Goal: Find specific page/section: Find specific page/section

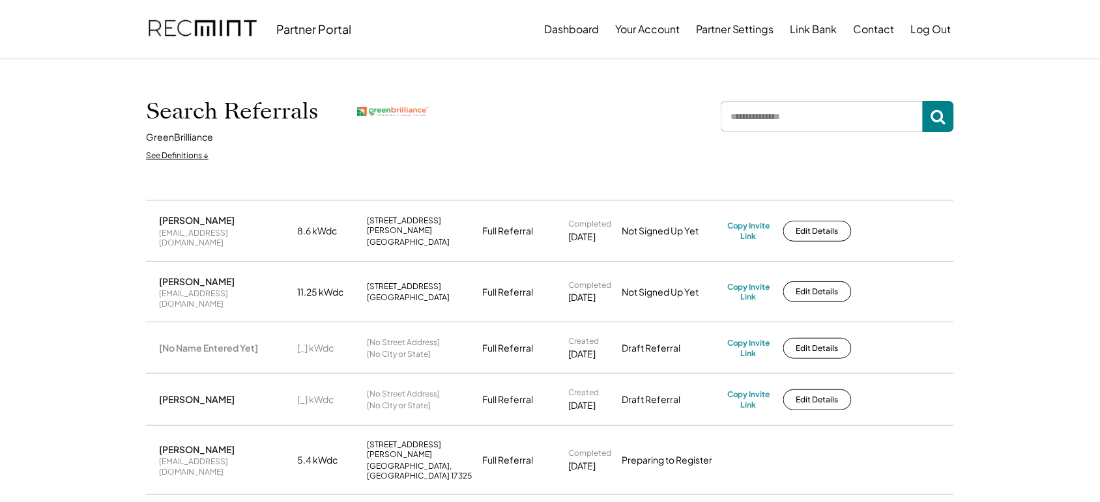
click at [748, 124] on input "input" at bounding box center [822, 116] width 202 height 31
type input "****"
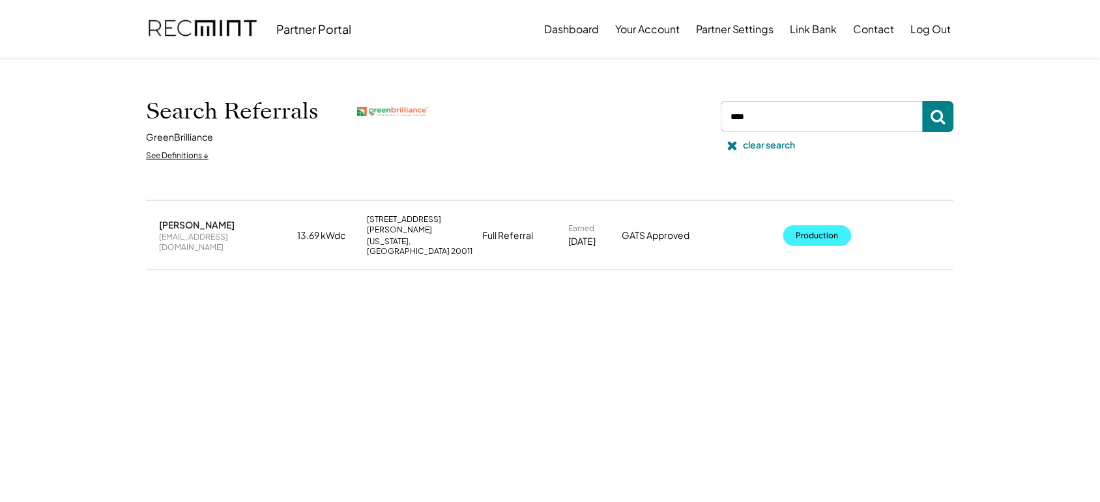
click at [815, 229] on button "Production" at bounding box center [817, 235] width 68 height 21
